Goal: Find specific page/section: Find specific page/section

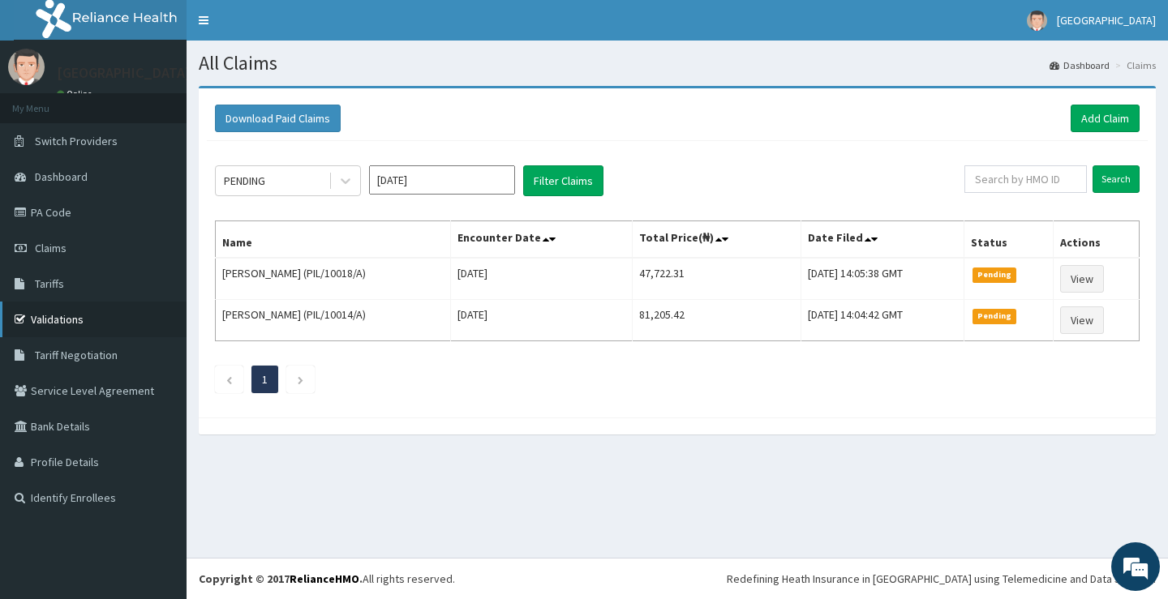
click at [36, 324] on link "Validations" at bounding box center [93, 320] width 187 height 36
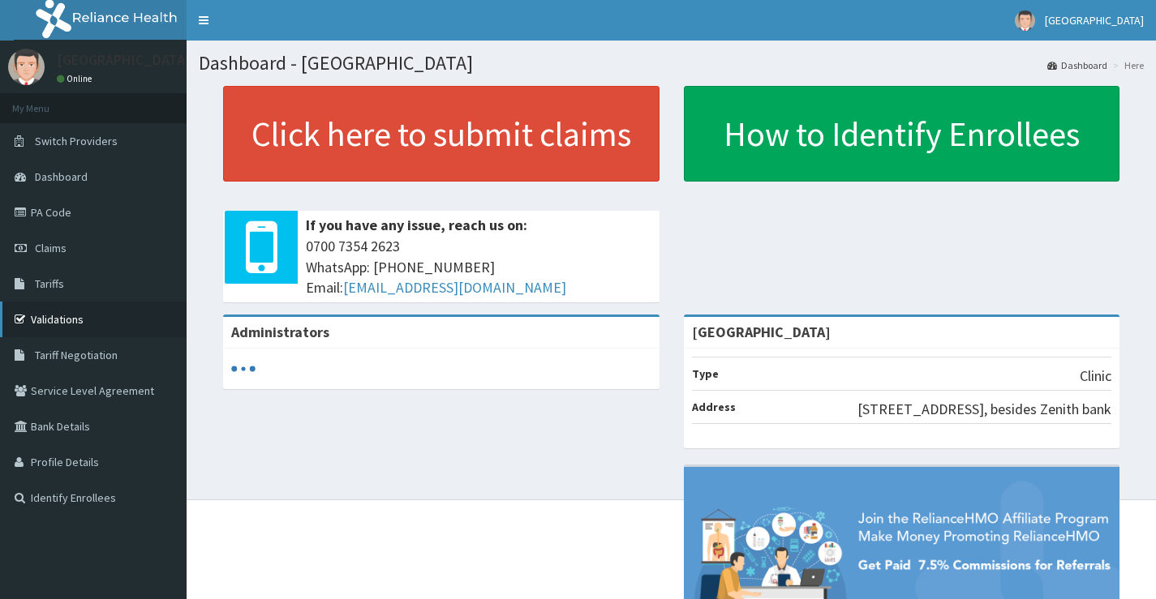
click at [76, 324] on link "Validations" at bounding box center [93, 320] width 187 height 36
